Goal: Task Accomplishment & Management: Use online tool/utility

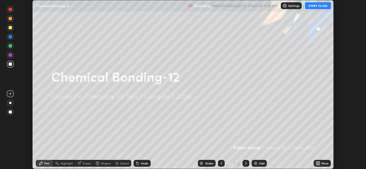
scroll to position [169, 366]
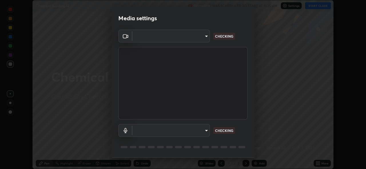
click at [204, 132] on body "Erase all Chemical Bonding-12 Recording WAS SCHEDULED TO START AT 11:25 AM Sett…" at bounding box center [183, 84] width 366 height 169
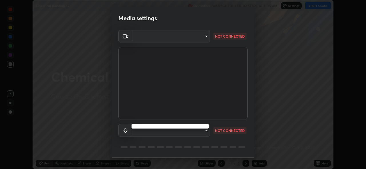
type input "8c418aeef4d3b5edea4483348ed79c6cfc111d491efea048442269b0b349be07"
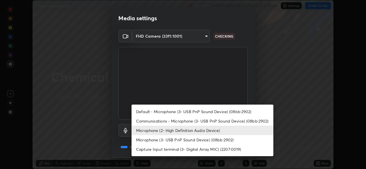
click at [191, 137] on li "Microphone (3- USB PnP Sound Device) (08bb:2902)" at bounding box center [202, 139] width 142 height 9
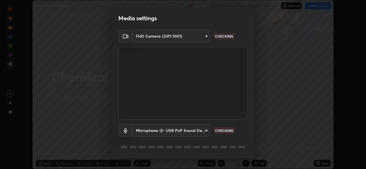
click at [193, 129] on body "Erase all Chemical Bonding-12 Recording WAS SCHEDULED TO START AT 11:25 AM Sett…" at bounding box center [183, 84] width 366 height 169
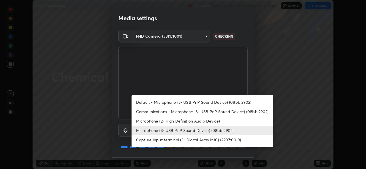
click at [197, 119] on li "Microphone (2- High Definition Audio Device)" at bounding box center [202, 121] width 142 height 9
type input "edb9b2b923e2e95d4b922bc063ce739172066975ce991596ad203c88d52e4082"
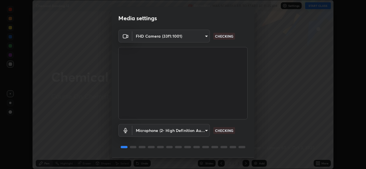
scroll to position [18, 0]
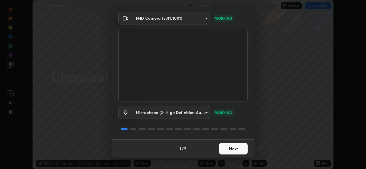
click at [242, 149] on button "Next" at bounding box center [233, 148] width 29 height 11
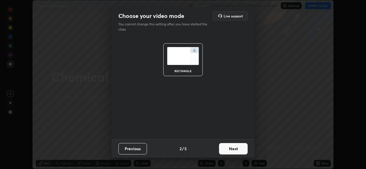
scroll to position [0, 0]
click at [241, 148] on button "Next" at bounding box center [233, 148] width 29 height 11
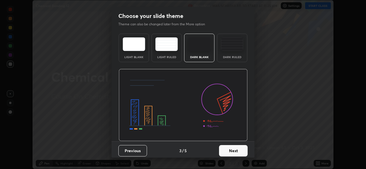
click at [240, 149] on button "Next" at bounding box center [233, 150] width 29 height 11
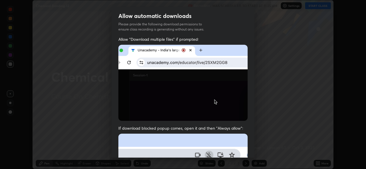
click at [250, 149] on div "Allow "Download multiple files" if prompted: If download blocked popup comes, o…" at bounding box center [182, 157] width 143 height 241
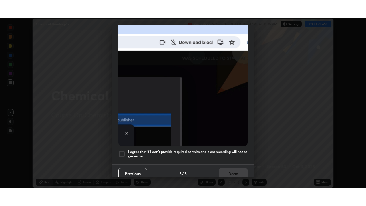
scroll to position [131, 0]
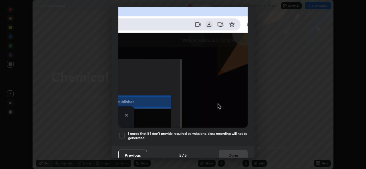
click at [232, 132] on h5 "I agree that if I don't provide required permissions, class recording will not …" at bounding box center [187, 136] width 119 height 9
click at [236, 152] on button "Done" at bounding box center [233, 155] width 29 height 11
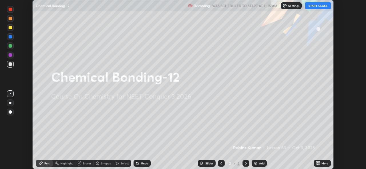
click at [319, 163] on icon at bounding box center [318, 162] width 1 height 1
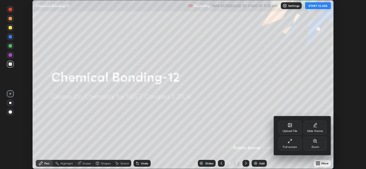
click at [290, 143] on icon at bounding box center [290, 141] width 5 height 5
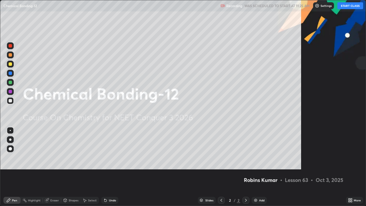
scroll to position [206, 366]
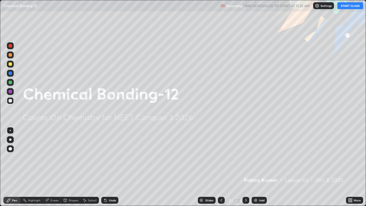
click at [350, 5] on button "START CLASS" at bounding box center [350, 5] width 26 height 7
click at [256, 169] on img at bounding box center [255, 200] width 5 height 5
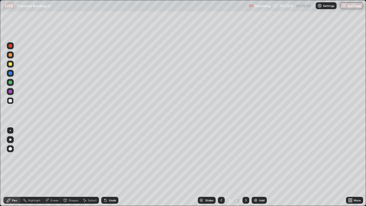
click at [258, 169] on div "Add" at bounding box center [259, 200] width 15 height 7
click at [256, 169] on img at bounding box center [255, 200] width 5 height 5
click at [255, 169] on img at bounding box center [255, 200] width 5 height 5
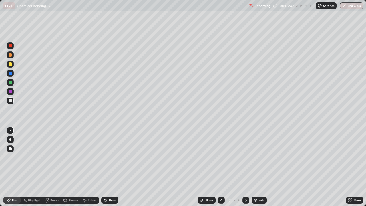
click at [253, 169] on img at bounding box center [255, 200] width 5 height 5
click at [252, 169] on div "Add" at bounding box center [259, 200] width 15 height 7
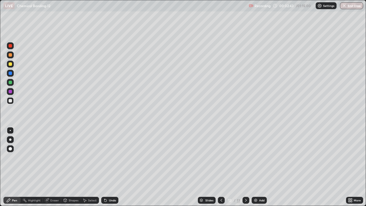
click at [252, 169] on div "Add" at bounding box center [259, 200] width 15 height 7
click at [221, 169] on icon at bounding box center [221, 200] width 5 height 5
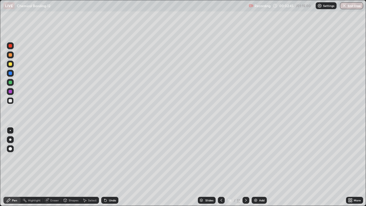
click at [219, 169] on icon at bounding box center [221, 200] width 5 height 5
click at [220, 169] on icon at bounding box center [221, 200] width 5 height 5
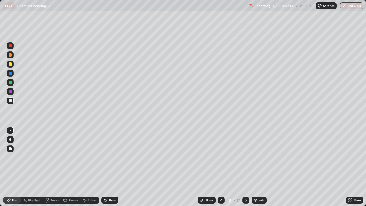
click at [221, 169] on icon at bounding box center [221, 200] width 5 height 5
click at [220, 169] on icon at bounding box center [221, 200] width 5 height 5
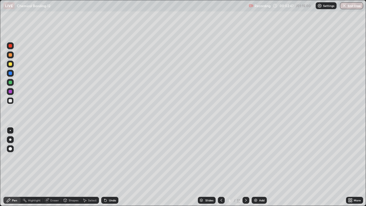
click at [219, 169] on icon at bounding box center [221, 200] width 5 height 5
click at [220, 169] on icon at bounding box center [221, 200] width 5 height 5
click at [11, 65] on div at bounding box center [10, 63] width 3 height 3
click at [11, 54] on div at bounding box center [10, 54] width 3 height 3
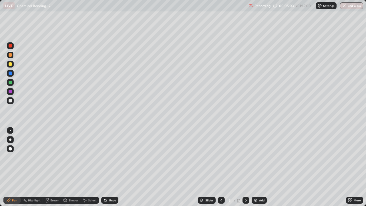
click at [11, 65] on div at bounding box center [10, 63] width 3 height 3
click at [11, 46] on div at bounding box center [10, 45] width 3 height 3
click at [10, 73] on div at bounding box center [10, 72] width 3 height 3
click at [10, 47] on div at bounding box center [10, 45] width 3 height 3
click at [11, 82] on div at bounding box center [10, 82] width 3 height 3
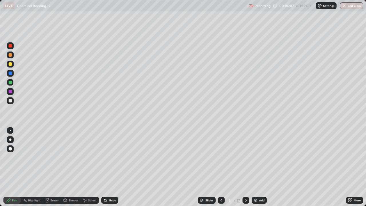
click at [105, 169] on icon at bounding box center [105, 200] width 2 height 2
click at [10, 56] on div at bounding box center [10, 54] width 3 height 3
click at [11, 75] on div at bounding box center [10, 72] width 3 height 3
click at [11, 101] on div at bounding box center [10, 100] width 3 height 3
click at [69, 169] on div "Shapes" at bounding box center [74, 200] width 10 height 3
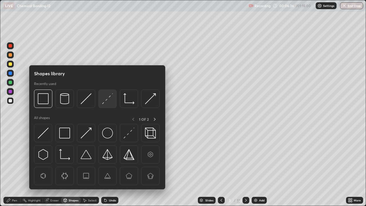
click at [107, 100] on img at bounding box center [107, 98] width 11 height 11
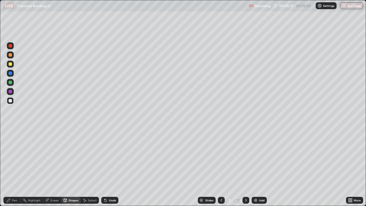
click at [11, 46] on div at bounding box center [10, 45] width 3 height 3
click at [13, 55] on div at bounding box center [10, 54] width 7 height 7
click at [15, 169] on div "Pen" at bounding box center [11, 200] width 17 height 7
click at [13, 47] on div at bounding box center [10, 45] width 7 height 7
click at [107, 169] on icon at bounding box center [105, 200] width 5 height 5
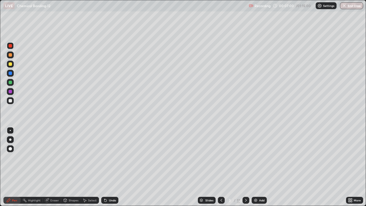
click at [12, 92] on div at bounding box center [10, 91] width 3 height 3
click at [13, 100] on div at bounding box center [10, 100] width 7 height 7
click at [13, 91] on div at bounding box center [10, 91] width 7 height 7
click at [11, 64] on div at bounding box center [10, 63] width 3 height 3
click at [12, 49] on div at bounding box center [10, 45] width 7 height 7
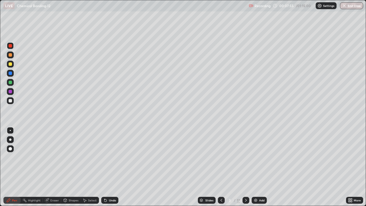
click at [11, 82] on div at bounding box center [10, 82] width 3 height 3
click at [11, 55] on div at bounding box center [10, 54] width 3 height 3
click at [11, 72] on div at bounding box center [10, 72] width 3 height 3
click at [11, 101] on div at bounding box center [10, 100] width 3 height 3
click at [11, 45] on div at bounding box center [10, 45] width 3 height 3
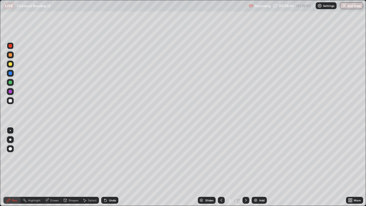
click at [111, 169] on div "Undo" at bounding box center [109, 200] width 17 height 7
click at [9, 56] on div at bounding box center [10, 54] width 3 height 3
click at [11, 93] on div at bounding box center [10, 91] width 3 height 3
click at [13, 101] on div at bounding box center [10, 100] width 7 height 7
click at [12, 101] on div at bounding box center [10, 100] width 7 height 7
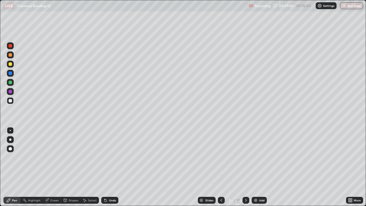
click at [10, 64] on div at bounding box center [10, 63] width 3 height 3
click at [243, 169] on div at bounding box center [245, 200] width 7 height 7
click at [10, 47] on div at bounding box center [10, 45] width 3 height 3
click at [11, 81] on div at bounding box center [10, 82] width 7 height 7
click at [11, 73] on div at bounding box center [10, 72] width 3 height 3
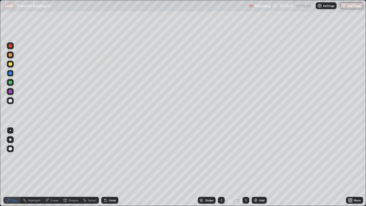
click at [11, 54] on div at bounding box center [10, 54] width 3 height 3
click at [13, 101] on div at bounding box center [10, 100] width 7 height 7
click at [11, 64] on div at bounding box center [10, 63] width 3 height 3
click at [12, 57] on div at bounding box center [10, 54] width 7 height 7
click at [75, 169] on div "Shapes" at bounding box center [74, 200] width 10 height 3
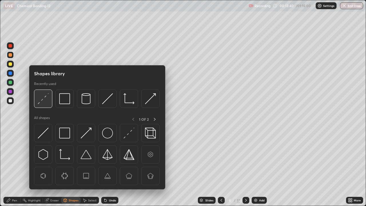
click at [41, 100] on img at bounding box center [43, 98] width 11 height 11
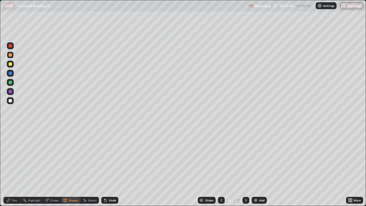
click at [222, 169] on icon at bounding box center [221, 200] width 5 height 5
click at [245, 169] on icon at bounding box center [246, 200] width 2 height 3
click at [12, 47] on div at bounding box center [10, 45] width 7 height 7
click at [111, 169] on div "Undo" at bounding box center [112, 200] width 7 height 3
click at [19, 169] on div "Pen" at bounding box center [11, 200] width 17 height 7
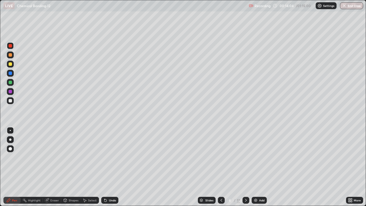
click at [13, 91] on div at bounding box center [10, 91] width 7 height 7
click at [13, 101] on div at bounding box center [10, 100] width 7 height 7
click at [10, 91] on div at bounding box center [10, 91] width 3 height 3
click at [220, 169] on div at bounding box center [221, 199] width 7 height 11
click at [35, 169] on div "Highlight" at bounding box center [34, 200] width 13 height 3
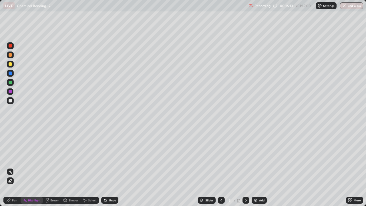
click at [10, 64] on div at bounding box center [10, 63] width 3 height 3
click at [244, 169] on icon at bounding box center [246, 200] width 5 height 5
click at [246, 169] on icon at bounding box center [246, 200] width 5 height 5
click at [13, 169] on div "Pen" at bounding box center [14, 200] width 5 height 3
click at [10, 56] on div at bounding box center [10, 54] width 3 height 3
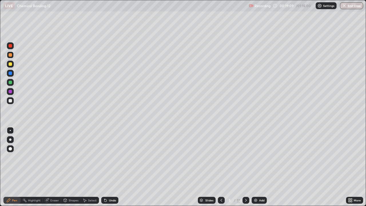
click at [10, 64] on div at bounding box center [10, 63] width 3 height 3
click at [73, 169] on div "Shapes" at bounding box center [74, 200] width 10 height 3
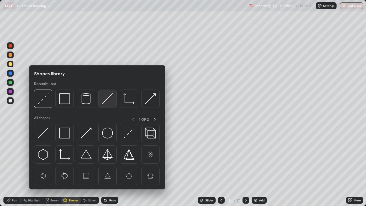
click at [106, 100] on img at bounding box center [107, 98] width 11 height 11
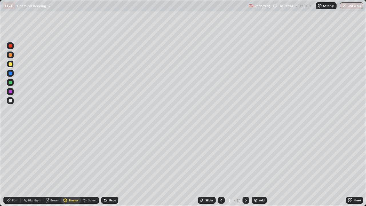
click at [12, 169] on div "Pen" at bounding box center [14, 200] width 5 height 3
click at [11, 46] on div at bounding box center [10, 45] width 3 height 3
click at [11, 81] on div at bounding box center [10, 82] width 3 height 3
click at [11, 65] on div at bounding box center [10, 63] width 3 height 3
click at [73, 169] on div "Shapes" at bounding box center [74, 200] width 10 height 3
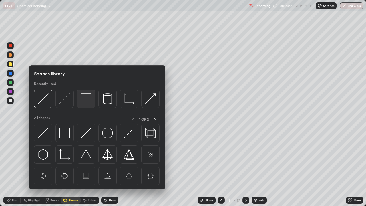
click at [85, 101] on img at bounding box center [86, 98] width 11 height 11
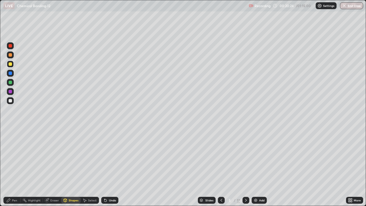
click at [7, 91] on div at bounding box center [10, 91] width 7 height 7
click at [17, 169] on div "Pen" at bounding box center [11, 200] width 17 height 7
click at [10, 64] on div at bounding box center [10, 63] width 3 height 3
click at [11, 46] on div at bounding box center [10, 45] width 3 height 3
click at [10, 83] on div at bounding box center [10, 82] width 3 height 3
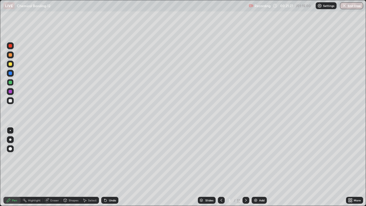
click at [10, 67] on div at bounding box center [10, 64] width 7 height 7
click at [72, 169] on div "Shapes" at bounding box center [74, 200] width 10 height 3
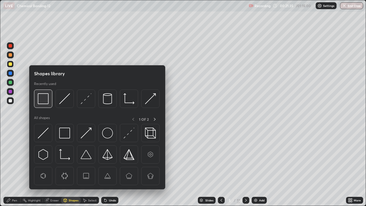
click at [44, 104] on div at bounding box center [43, 98] width 18 height 18
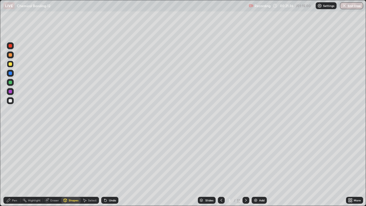
click at [11, 91] on div at bounding box center [10, 91] width 3 height 3
click at [15, 169] on div "Pen" at bounding box center [11, 200] width 17 height 7
click at [11, 101] on div at bounding box center [10, 100] width 3 height 3
click at [71, 169] on div "Shapes" at bounding box center [74, 200] width 10 height 3
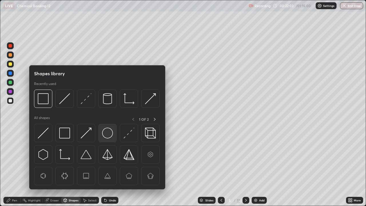
click at [107, 138] on img at bounding box center [107, 132] width 11 height 11
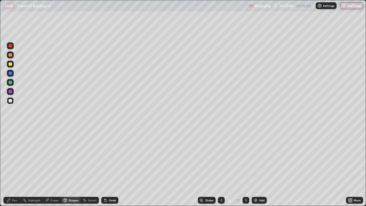
click at [15, 169] on div "Pen" at bounding box center [11, 200] width 17 height 7
click at [10, 74] on div at bounding box center [10, 72] width 3 height 3
click at [11, 65] on div at bounding box center [10, 63] width 3 height 3
click at [10, 101] on div at bounding box center [10, 100] width 3 height 3
click at [69, 169] on div "Shapes" at bounding box center [74, 200] width 10 height 3
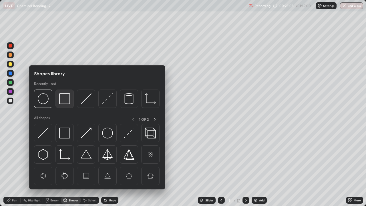
click at [61, 99] on img at bounding box center [64, 98] width 11 height 11
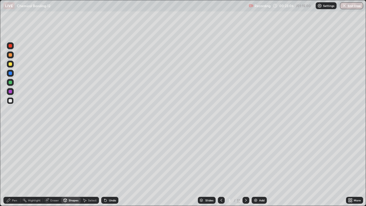
click at [9, 93] on div at bounding box center [10, 91] width 3 height 3
click at [15, 169] on div "Pen" at bounding box center [14, 200] width 5 height 3
click at [10, 64] on div at bounding box center [10, 63] width 3 height 3
click at [12, 102] on div at bounding box center [10, 100] width 7 height 7
click at [10, 75] on div at bounding box center [10, 73] width 7 height 7
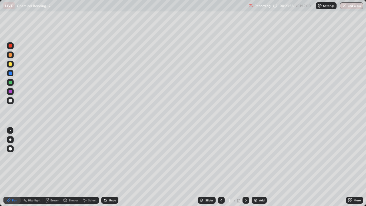
click at [9, 65] on div at bounding box center [10, 63] width 3 height 3
click at [71, 169] on div "Shapes" at bounding box center [74, 200] width 10 height 3
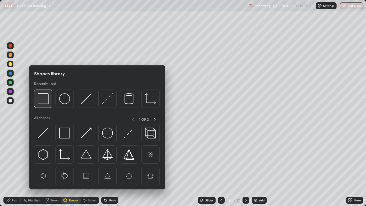
click at [45, 103] on img at bounding box center [43, 98] width 11 height 11
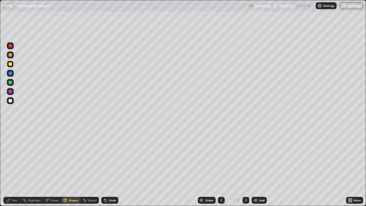
click at [11, 47] on div at bounding box center [10, 45] width 3 height 3
click at [7, 55] on div at bounding box center [10, 54] width 7 height 7
click at [111, 169] on div "Undo" at bounding box center [112, 200] width 7 height 3
click at [16, 169] on div "Pen" at bounding box center [14, 200] width 5 height 3
click at [245, 169] on icon at bounding box center [246, 200] width 5 height 5
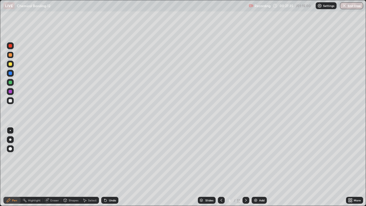
click at [10, 101] on div at bounding box center [10, 100] width 3 height 3
click at [214, 169] on div "Slides 6 / 17 Add" at bounding box center [232, 199] width 228 height 11
click at [218, 169] on div at bounding box center [221, 200] width 7 height 7
click at [245, 169] on icon at bounding box center [246, 200] width 5 height 5
click at [12, 75] on div at bounding box center [10, 73] width 7 height 7
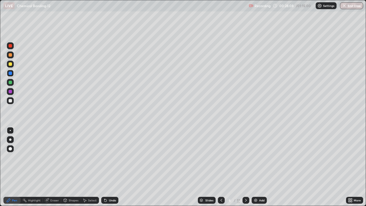
click at [220, 169] on icon at bounding box center [221, 200] width 5 height 5
click at [245, 169] on icon at bounding box center [246, 200] width 5 height 5
click at [10, 83] on div at bounding box center [10, 82] width 3 height 3
click at [9, 99] on div at bounding box center [10, 100] width 3 height 3
click at [11, 83] on div at bounding box center [10, 82] width 3 height 3
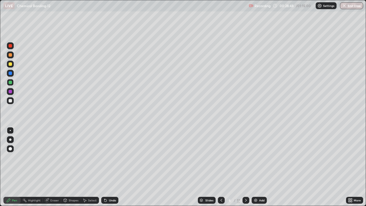
click at [10, 101] on div at bounding box center [10, 100] width 3 height 3
click at [10, 47] on div at bounding box center [10, 45] width 3 height 3
click at [11, 101] on div at bounding box center [10, 100] width 3 height 3
click at [9, 64] on div at bounding box center [10, 63] width 3 height 3
click at [10, 101] on div at bounding box center [10, 100] width 3 height 3
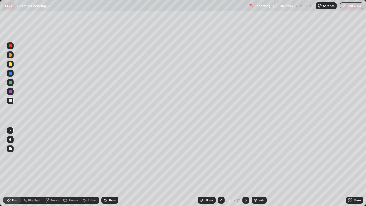
click at [11, 73] on div at bounding box center [10, 72] width 3 height 3
click at [11, 83] on div at bounding box center [10, 82] width 3 height 3
click at [11, 102] on div at bounding box center [10, 100] width 3 height 3
click at [113, 169] on div "Undo" at bounding box center [109, 200] width 17 height 7
click at [110, 169] on div "Undo" at bounding box center [112, 200] width 7 height 3
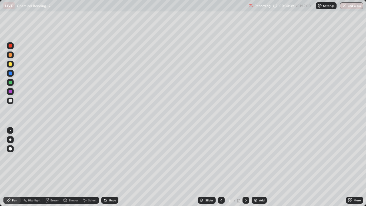
click at [110, 169] on div "Undo" at bounding box center [112, 200] width 7 height 3
click at [110, 169] on div "Undo" at bounding box center [109, 200] width 17 height 7
click at [111, 169] on div "Undo" at bounding box center [109, 200] width 17 height 7
click at [112, 169] on div "Undo" at bounding box center [112, 200] width 7 height 3
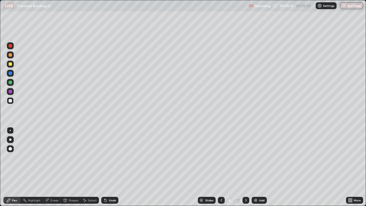
click at [111, 169] on div "Undo" at bounding box center [109, 200] width 17 height 7
click at [13, 47] on div at bounding box center [10, 45] width 7 height 7
click at [11, 82] on div at bounding box center [10, 82] width 3 height 3
click at [13, 101] on div at bounding box center [10, 100] width 7 height 7
click at [11, 67] on div at bounding box center [10, 64] width 7 height 7
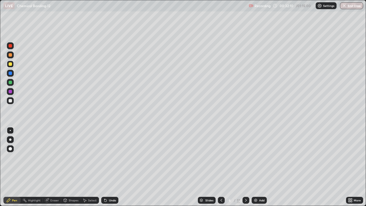
click at [10, 91] on div at bounding box center [10, 91] width 3 height 3
click at [246, 169] on icon at bounding box center [246, 200] width 2 height 3
click at [11, 73] on div at bounding box center [10, 72] width 3 height 3
click at [11, 45] on div at bounding box center [10, 45] width 3 height 3
click at [12, 83] on div at bounding box center [10, 82] width 7 height 7
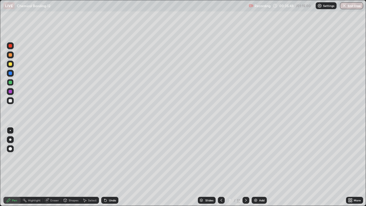
click at [11, 46] on div at bounding box center [10, 45] width 3 height 3
click at [11, 82] on div at bounding box center [10, 82] width 3 height 3
click at [9, 63] on div at bounding box center [10, 63] width 3 height 3
click at [51, 169] on div "Eraser" at bounding box center [52, 200] width 18 height 7
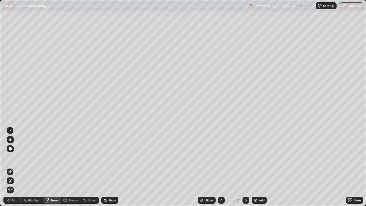
click at [19, 169] on div "Pen" at bounding box center [11, 200] width 17 height 7
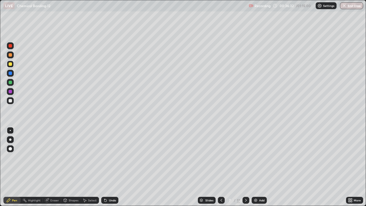
click at [13, 82] on div at bounding box center [10, 82] width 7 height 7
click at [13, 65] on div at bounding box center [10, 64] width 7 height 7
click at [107, 169] on icon at bounding box center [105, 200] width 5 height 5
click at [9, 90] on div at bounding box center [10, 91] width 3 height 3
click at [10, 64] on div at bounding box center [10, 63] width 3 height 3
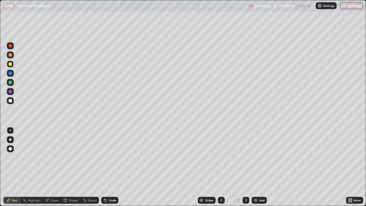
click at [11, 91] on div at bounding box center [10, 91] width 3 height 3
click at [10, 101] on div at bounding box center [10, 100] width 3 height 3
click at [72, 169] on div "Shapes" at bounding box center [74, 200] width 10 height 3
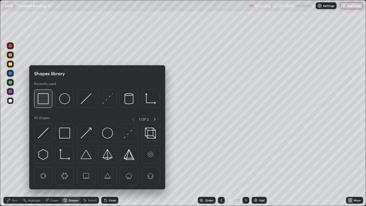
click at [45, 103] on img at bounding box center [43, 98] width 11 height 11
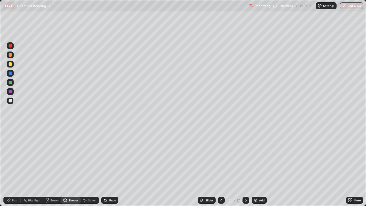
click at [244, 169] on div at bounding box center [245, 200] width 7 height 7
click at [11, 54] on div at bounding box center [10, 54] width 3 height 3
click at [110, 169] on div "Undo" at bounding box center [109, 200] width 17 height 7
click at [13, 169] on div "Pen" at bounding box center [11, 200] width 17 height 7
click at [11, 83] on div at bounding box center [10, 82] width 3 height 3
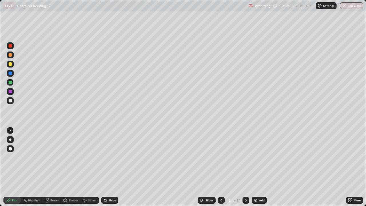
click at [221, 169] on icon at bounding box center [221, 200] width 5 height 5
click at [245, 169] on icon at bounding box center [246, 200] width 5 height 5
click at [11, 100] on div at bounding box center [10, 100] width 3 height 3
click at [13, 67] on div at bounding box center [10, 63] width 7 height 9
click at [11, 101] on div at bounding box center [10, 100] width 3 height 3
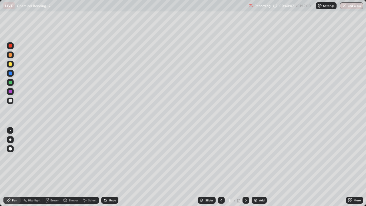
click at [12, 47] on div at bounding box center [10, 45] width 3 height 3
click at [11, 91] on div at bounding box center [10, 91] width 3 height 3
click at [11, 75] on div at bounding box center [10, 73] width 7 height 7
click at [10, 56] on div at bounding box center [10, 54] width 3 height 3
click at [10, 65] on div at bounding box center [10, 63] width 3 height 3
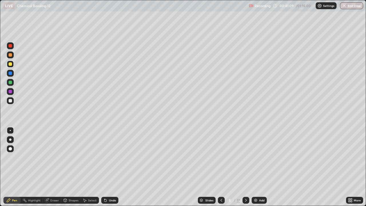
click at [11, 83] on div at bounding box center [10, 82] width 3 height 3
click at [9, 47] on div at bounding box center [10, 45] width 3 height 3
click at [13, 82] on div at bounding box center [10, 82] width 7 height 7
click at [10, 55] on div at bounding box center [10, 54] width 3 height 3
click at [10, 101] on div at bounding box center [10, 100] width 3 height 3
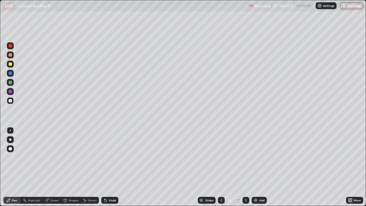
click at [10, 101] on div at bounding box center [10, 100] width 3 height 3
click at [11, 66] on div at bounding box center [10, 64] width 7 height 7
click at [9, 92] on div at bounding box center [10, 91] width 3 height 3
click at [10, 101] on div at bounding box center [10, 100] width 3 height 3
click at [10, 83] on div at bounding box center [10, 82] width 3 height 3
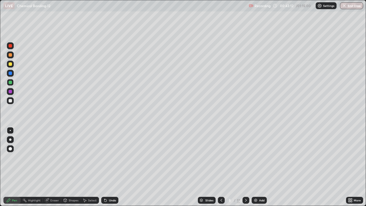
click at [10, 74] on div at bounding box center [10, 72] width 3 height 3
click at [245, 169] on icon at bounding box center [246, 200] width 5 height 5
click at [74, 169] on div "Shapes" at bounding box center [74, 200] width 10 height 3
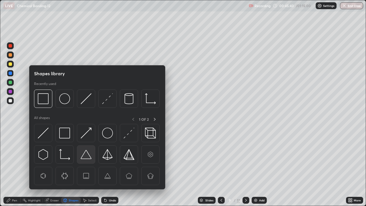
click at [87, 153] on img at bounding box center [86, 154] width 11 height 11
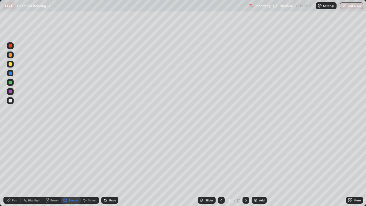
click at [12, 82] on div at bounding box center [10, 82] width 3 height 3
click at [74, 169] on div "Shapes" at bounding box center [74, 200] width 10 height 3
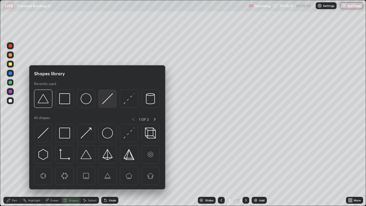
click at [104, 100] on img at bounding box center [107, 98] width 11 height 11
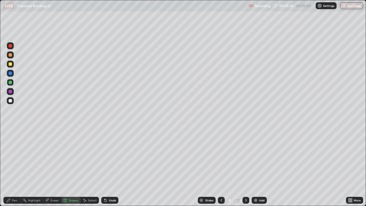
click at [11, 93] on div at bounding box center [10, 91] width 3 height 3
click at [14, 169] on div "Pen" at bounding box center [11, 200] width 17 height 7
click at [11, 47] on div at bounding box center [10, 45] width 3 height 3
click at [11, 65] on div at bounding box center [10, 63] width 3 height 3
click at [11, 46] on div at bounding box center [10, 45] width 3 height 3
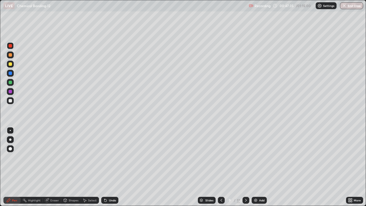
click at [11, 100] on div at bounding box center [10, 100] width 3 height 3
click at [10, 65] on div at bounding box center [10, 63] width 3 height 3
click at [10, 74] on div at bounding box center [10, 72] width 3 height 3
click at [11, 100] on div at bounding box center [10, 100] width 3 height 3
click at [11, 91] on div at bounding box center [10, 91] width 3 height 3
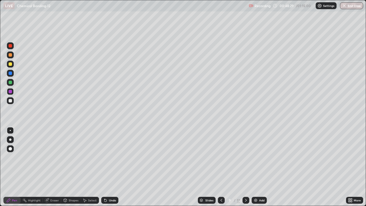
click at [11, 47] on div at bounding box center [10, 45] width 3 height 3
click at [11, 67] on div at bounding box center [10, 64] width 7 height 7
click at [10, 92] on div at bounding box center [10, 91] width 3 height 3
click at [11, 82] on div at bounding box center [10, 82] width 3 height 3
click at [246, 169] on icon at bounding box center [246, 200] width 5 height 5
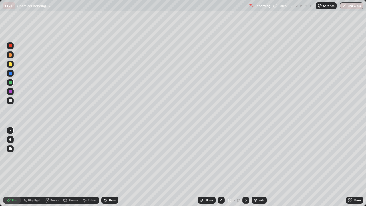
click at [12, 57] on div at bounding box center [10, 54] width 7 height 7
click at [12, 91] on div at bounding box center [10, 91] width 3 height 3
click at [11, 55] on div at bounding box center [10, 54] width 3 height 3
click at [10, 73] on div at bounding box center [10, 72] width 3 height 3
click at [12, 90] on div at bounding box center [10, 91] width 7 height 7
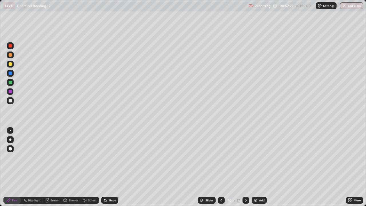
click at [10, 65] on div at bounding box center [10, 63] width 3 height 3
click at [10, 46] on div at bounding box center [10, 45] width 3 height 3
click at [11, 101] on div at bounding box center [10, 100] width 3 height 3
click at [10, 64] on div at bounding box center [10, 63] width 3 height 3
click at [10, 54] on div at bounding box center [10, 54] width 3 height 3
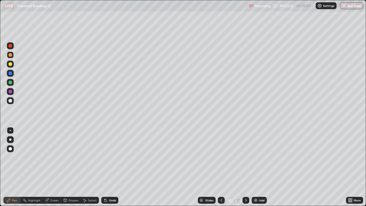
click at [9, 92] on div at bounding box center [10, 91] width 3 height 3
click at [10, 101] on div at bounding box center [10, 100] width 3 height 3
click at [10, 81] on div at bounding box center [10, 82] width 3 height 3
click at [10, 73] on div at bounding box center [10, 72] width 3 height 3
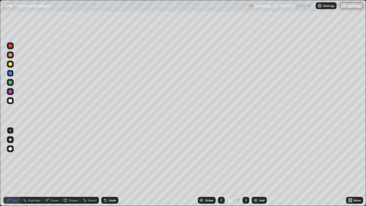
click at [221, 169] on icon at bounding box center [221, 200] width 5 height 5
click at [220, 169] on icon at bounding box center [221, 200] width 5 height 5
click at [245, 169] on icon at bounding box center [246, 200] width 5 height 5
click at [10, 66] on div at bounding box center [10, 64] width 7 height 7
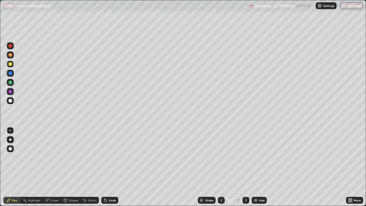
click at [11, 83] on div at bounding box center [10, 82] width 3 height 3
click at [10, 99] on div at bounding box center [10, 100] width 3 height 3
click at [9, 65] on div at bounding box center [10, 64] width 7 height 7
click at [53, 169] on div "Eraser" at bounding box center [52, 200] width 18 height 7
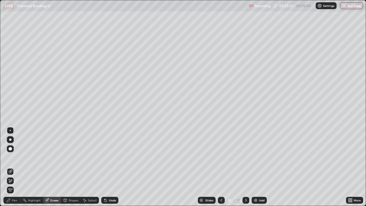
click at [18, 169] on div "Pen" at bounding box center [11, 200] width 17 height 7
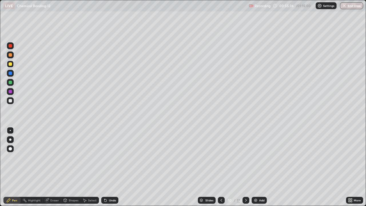
click at [11, 102] on div at bounding box center [10, 100] width 3 height 3
click at [54, 169] on div "Eraser" at bounding box center [54, 200] width 9 height 3
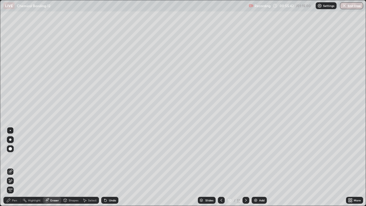
click at [11, 169] on div "Pen" at bounding box center [11, 200] width 17 height 7
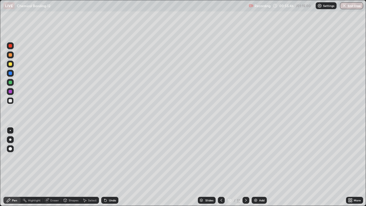
click at [51, 169] on div "Eraser" at bounding box center [52, 200] width 18 height 7
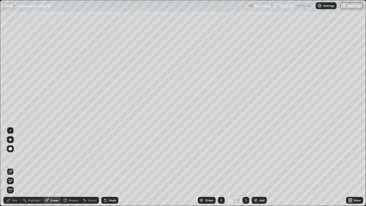
click at [13, 169] on div "Pen" at bounding box center [14, 200] width 5 height 3
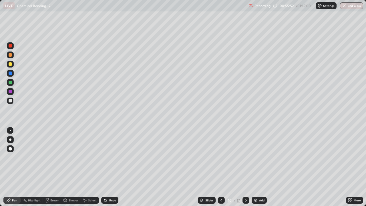
click at [52, 169] on div "Eraser" at bounding box center [54, 200] width 9 height 3
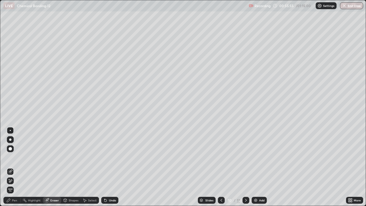
click at [19, 169] on div "Pen" at bounding box center [11, 200] width 17 height 7
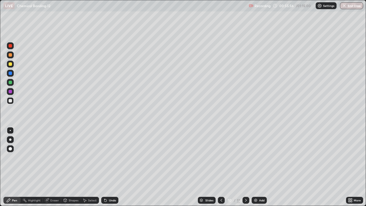
click at [11, 67] on div at bounding box center [10, 64] width 7 height 7
click at [11, 82] on div at bounding box center [10, 82] width 3 height 3
click at [11, 103] on div at bounding box center [10, 100] width 7 height 7
click at [13, 49] on div at bounding box center [10, 45] width 7 height 9
click at [11, 92] on div at bounding box center [10, 91] width 3 height 3
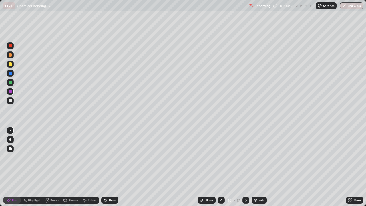
click at [245, 169] on icon at bounding box center [246, 200] width 5 height 5
click at [11, 54] on div at bounding box center [10, 54] width 3 height 3
click at [11, 65] on div at bounding box center [10, 63] width 3 height 3
click at [12, 55] on div at bounding box center [10, 54] width 3 height 3
click at [7, 169] on div at bounding box center [10, 160] width 9 height 69
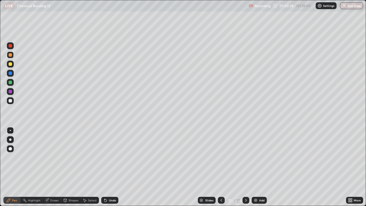
click at [7, 169] on div at bounding box center [10, 160] width 9 height 69
click at [12, 100] on div at bounding box center [10, 100] width 7 height 7
click at [11, 63] on div at bounding box center [10, 63] width 3 height 3
click at [12, 75] on div at bounding box center [10, 73] width 7 height 7
click at [11, 55] on div at bounding box center [10, 54] width 3 height 3
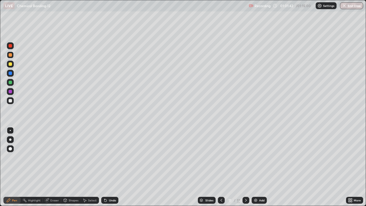
click at [12, 100] on div at bounding box center [10, 100] width 3 height 3
click at [11, 82] on div at bounding box center [10, 82] width 3 height 3
click at [11, 91] on div at bounding box center [10, 91] width 3 height 3
click at [11, 83] on div at bounding box center [10, 82] width 3 height 3
click at [10, 79] on div at bounding box center [10, 82] width 7 height 7
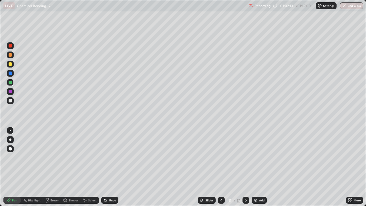
click at [11, 73] on div at bounding box center [10, 72] width 3 height 3
click at [10, 101] on div at bounding box center [10, 100] width 3 height 3
click at [10, 83] on div at bounding box center [10, 82] width 3 height 3
click at [10, 49] on div at bounding box center [10, 45] width 7 height 7
click at [11, 57] on div at bounding box center [10, 54] width 7 height 7
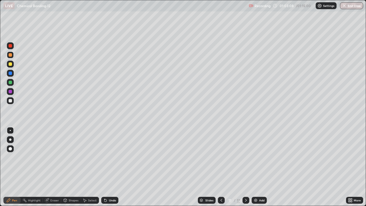
click at [13, 71] on div at bounding box center [10, 73] width 7 height 7
click at [13, 100] on div at bounding box center [10, 100] width 7 height 7
click at [13, 90] on div at bounding box center [10, 91] width 7 height 7
click at [344, 8] on button "End Class" at bounding box center [351, 5] width 23 height 7
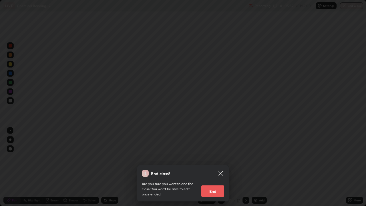
click at [215, 169] on button "End" at bounding box center [212, 190] width 23 height 11
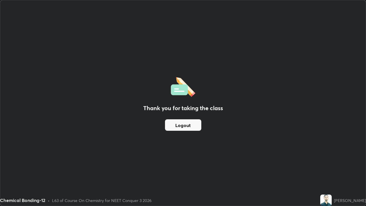
click at [328, 158] on div "Thank you for taking the class Logout" at bounding box center [182, 102] width 365 height 205
click at [196, 127] on button "Logout" at bounding box center [183, 124] width 36 height 11
